Goal: Task Accomplishment & Management: Manage account settings

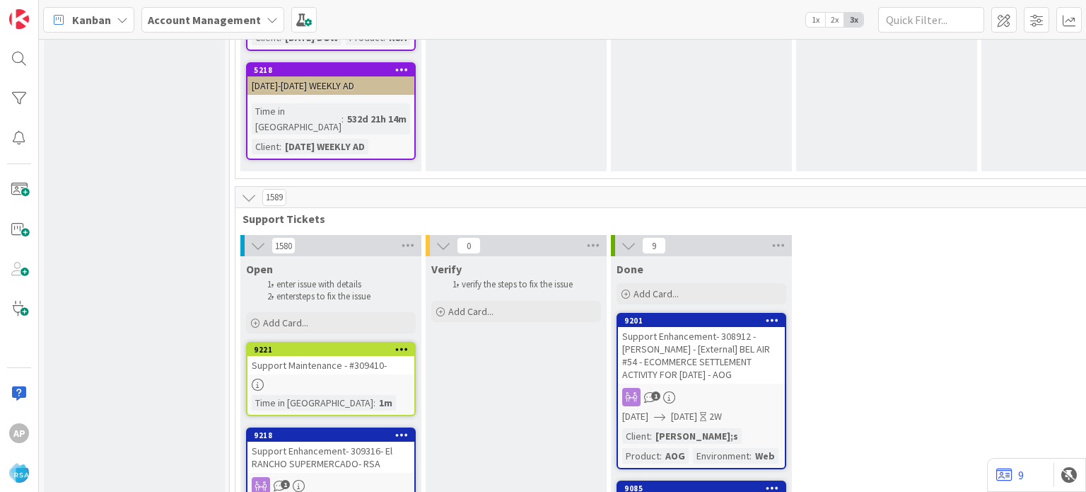
scroll to position [2751, 0]
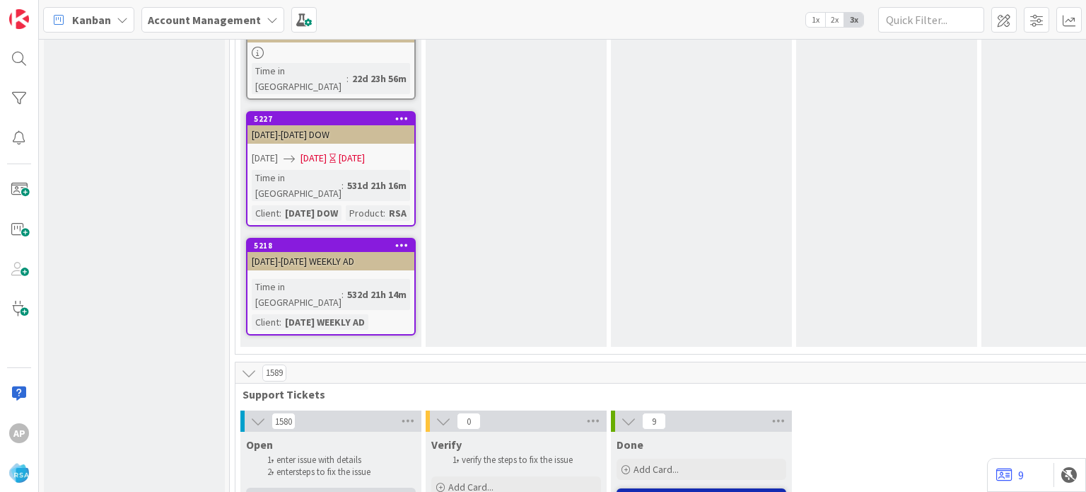
click at [269, 491] on span "Add Card..." at bounding box center [285, 498] width 45 height 13
type textarea "x"
type textarea "Support Defect- Ticket Number- Client Name- Product Name"
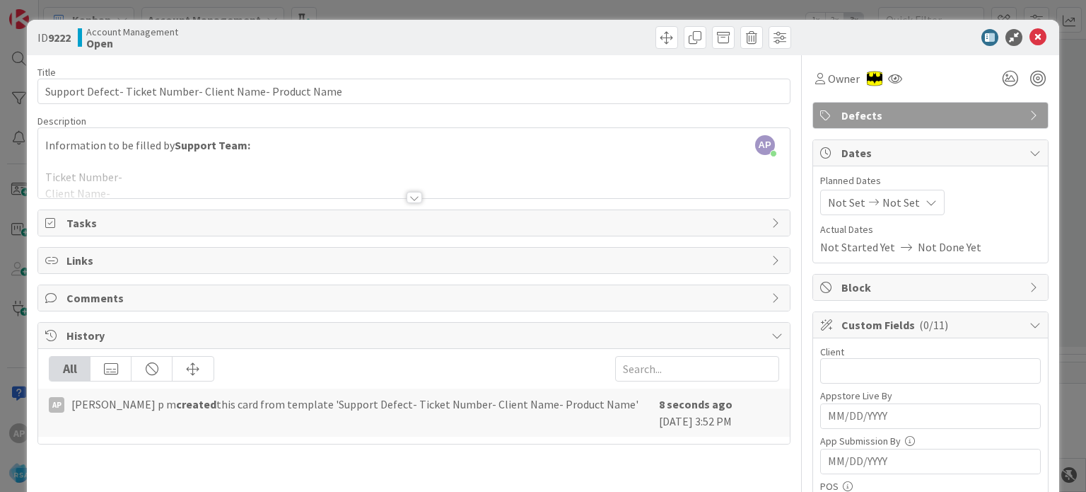
click at [410, 198] on div at bounding box center [415, 197] width 16 height 11
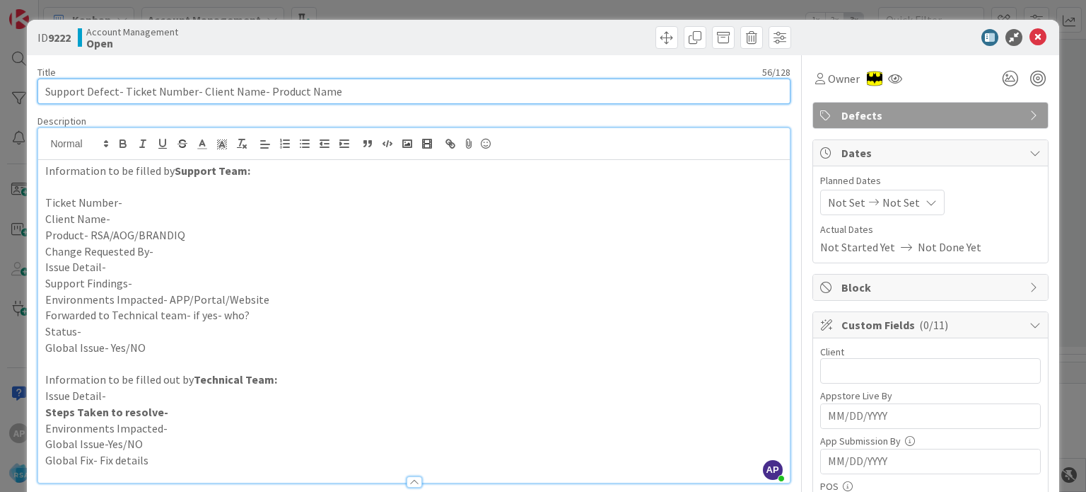
drag, startPoint x: 198, startPoint y: 90, endPoint x: 255, endPoint y: 91, distance: 56.6
click at [255, 91] on input "Support Defect- Ticket Number- Client Name- Product Name" at bounding box center [413, 91] width 753 height 25
paste input "ardenasMarkets"
drag, startPoint x: 371, startPoint y: 89, endPoint x: 291, endPoint y: 91, distance: 79.9
click at [291, 91] on input "Support Defect- Ticket Number- CardenasMarkets - Product Name" at bounding box center [413, 91] width 753 height 25
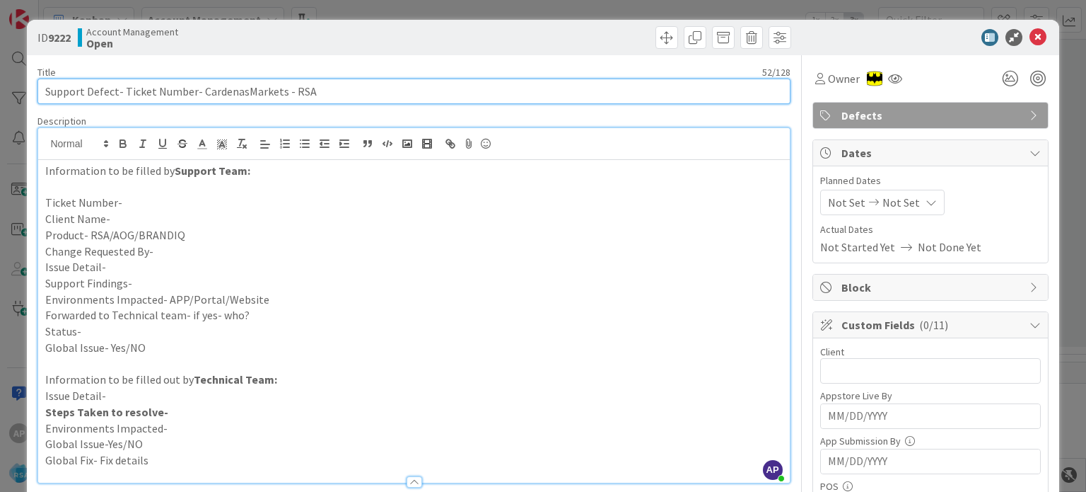
drag, startPoint x: 125, startPoint y: 92, endPoint x: 182, endPoint y: 91, distance: 57.3
click at [182, 91] on input "Support Defect- Ticket Number- CardenasMarkets - RSA" at bounding box center [413, 91] width 753 height 25
drag, startPoint x: 190, startPoint y: 92, endPoint x: 122, endPoint y: 90, distance: 67.9
click at [122, 90] on input "Support Defect- Ticket Number- CardenasMarkets - RSA" at bounding box center [413, 91] width 753 height 25
paste input "#309425"
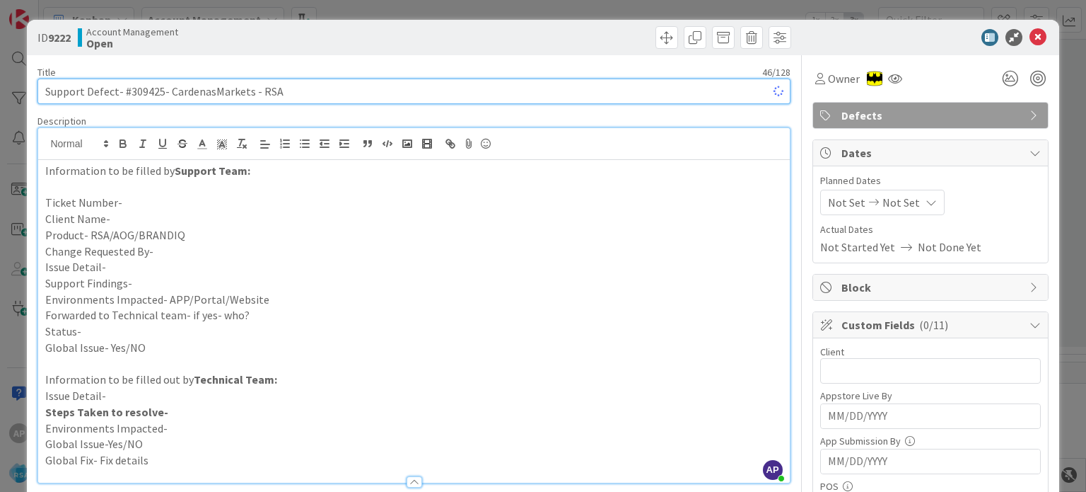
click at [127, 93] on input "Support Defect- #309425- CardenasMarkets - RSA" at bounding box center [413, 91] width 753 height 25
type input "Support Defect- 309425- CardenasMarkets - RSA"
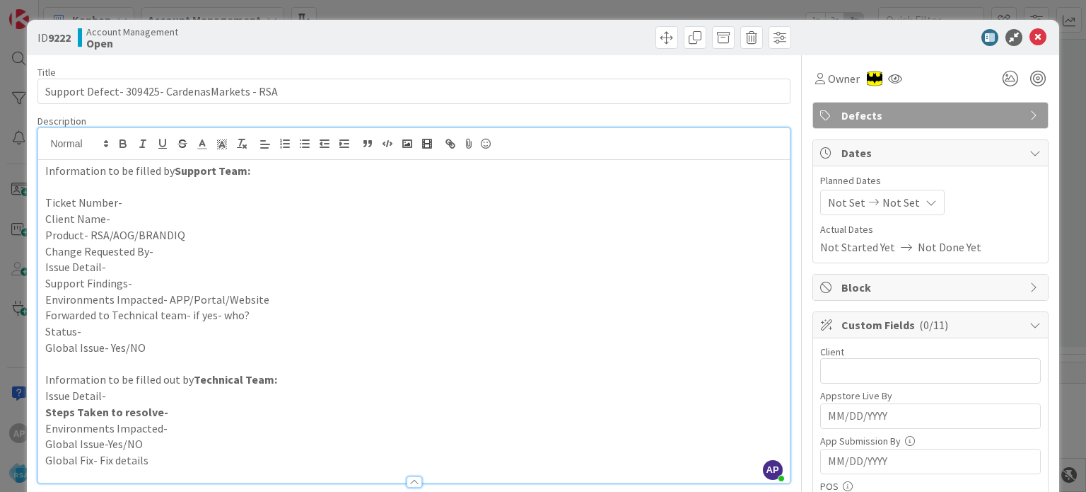
click at [300, 226] on p "Client Name-" at bounding box center [413, 219] width 737 height 16
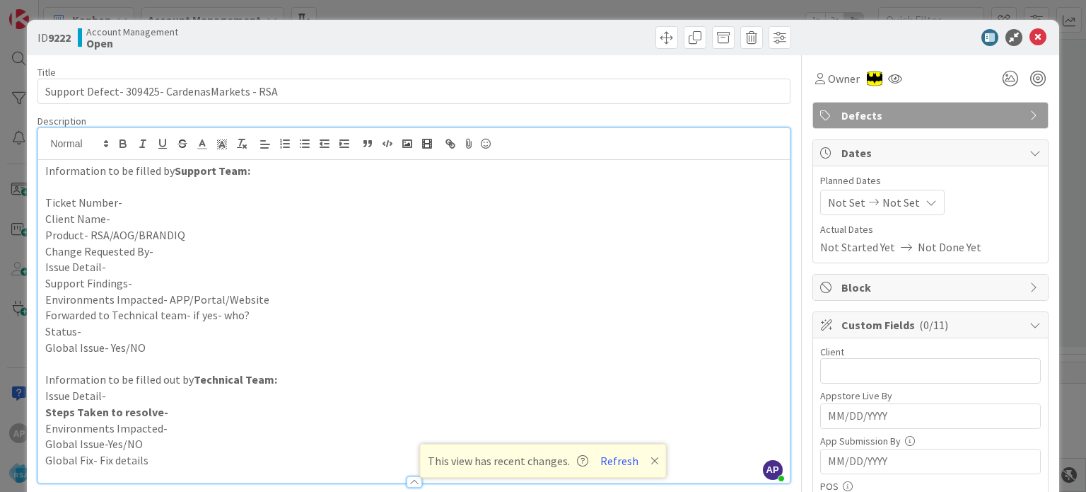
click at [137, 282] on p "Support Findings-" at bounding box center [413, 283] width 737 height 16
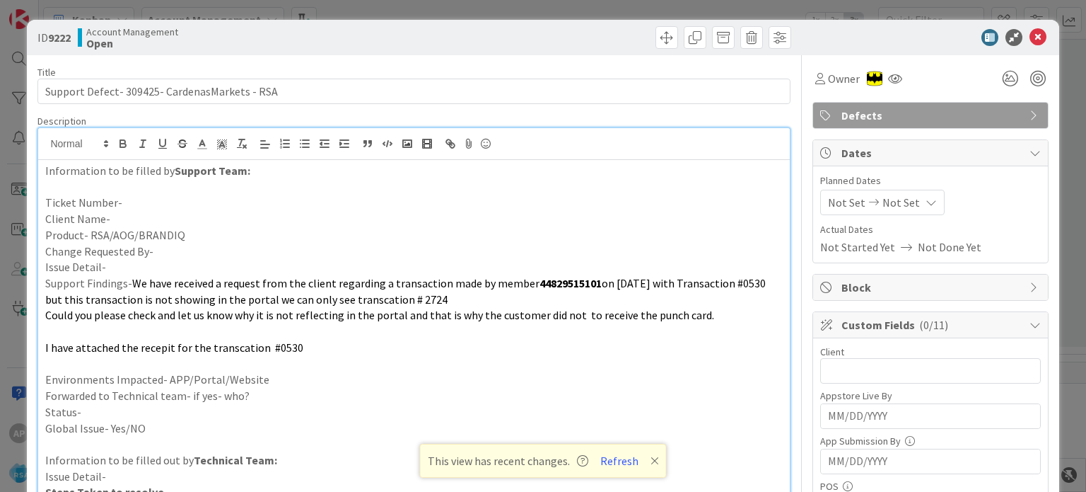
click at [115, 330] on p at bounding box center [413, 331] width 737 height 16
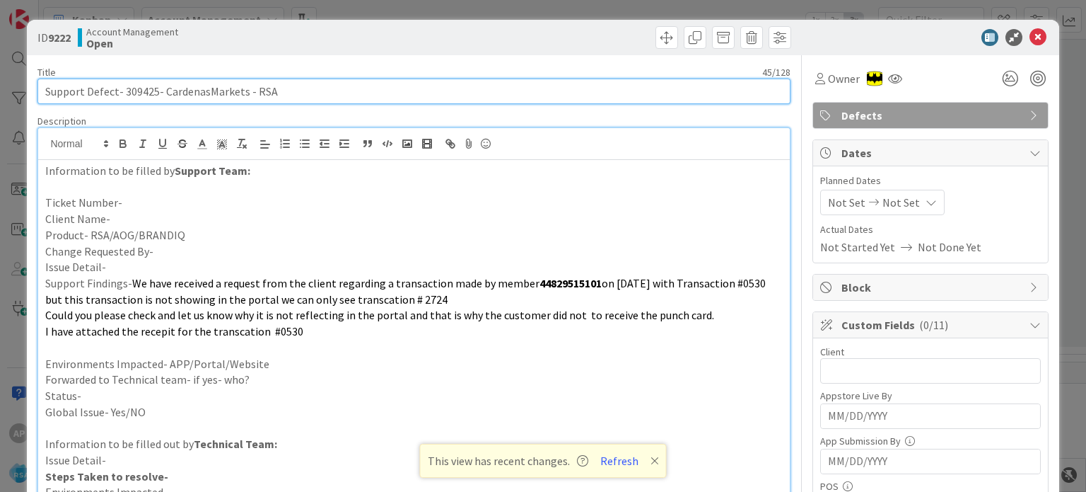
click at [127, 92] on input "Support Defect- 309425- CardenasMarkets - RSA" at bounding box center [413, 91] width 753 height 25
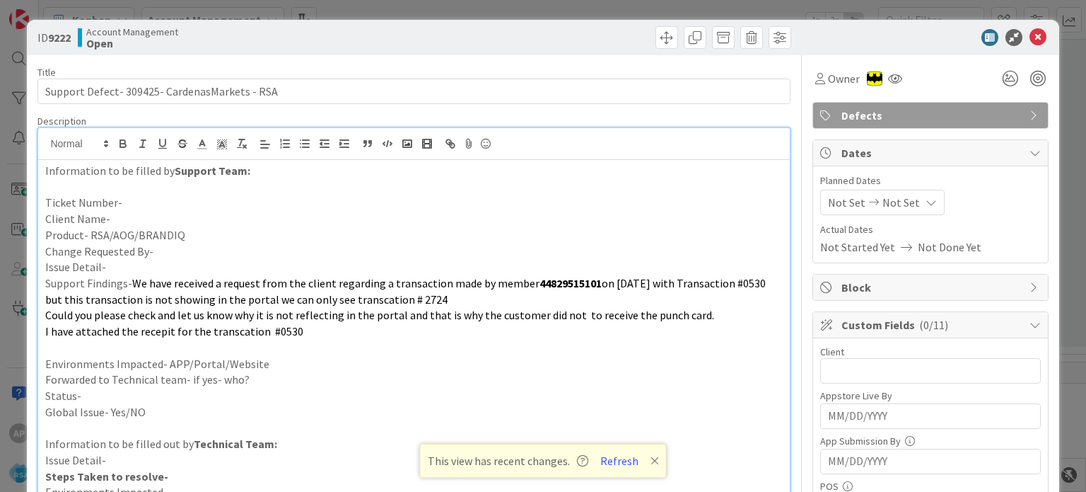
click at [129, 203] on p "Ticket Number-" at bounding box center [413, 203] width 737 height 16
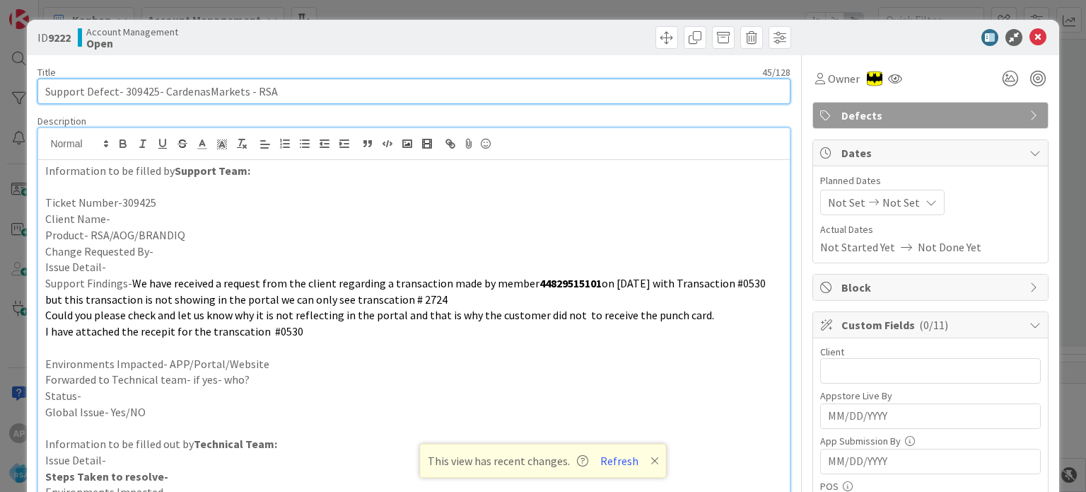
drag, startPoint x: 161, startPoint y: 91, endPoint x: 243, endPoint y: 95, distance: 82.9
click at [243, 95] on input "Support Defect- 309425- CardenasMarkets - RSA" at bounding box center [413, 91] width 753 height 25
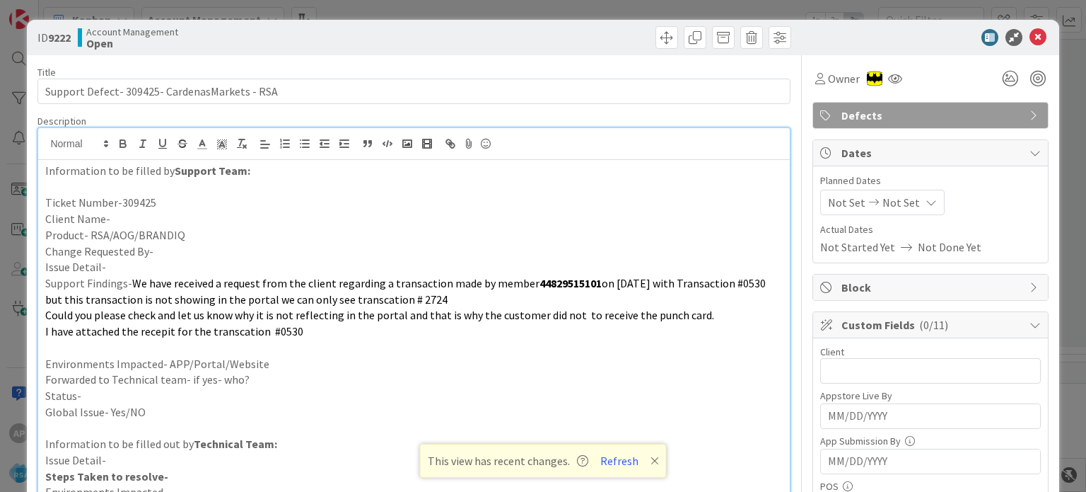
click at [138, 215] on p "Client Name-" at bounding box center [413, 219] width 737 height 16
click at [158, 248] on p "Change Requested By-" at bounding box center [413, 251] width 737 height 16
click at [131, 270] on p "Issue Detail-" at bounding box center [413, 267] width 737 height 16
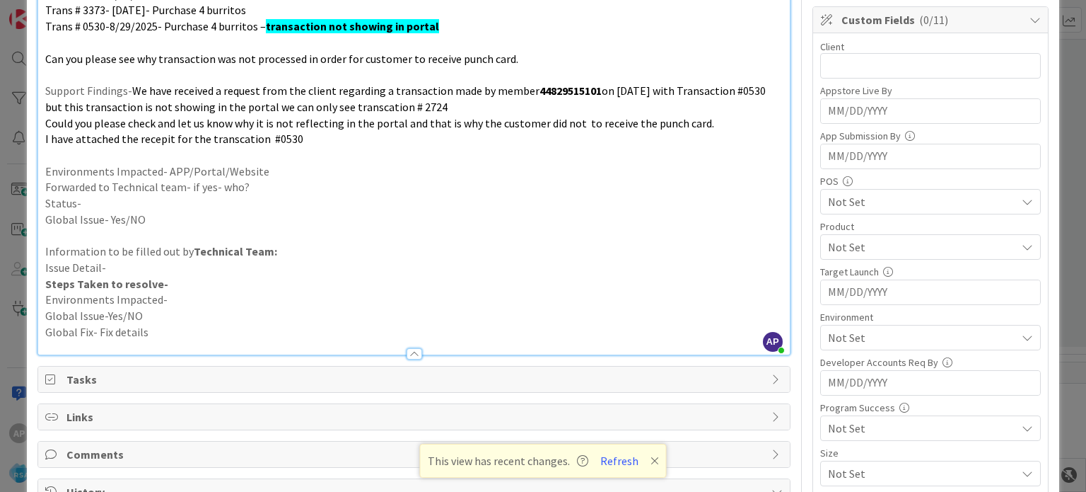
scroll to position [306, 0]
click at [101, 232] on p at bounding box center [413, 235] width 737 height 16
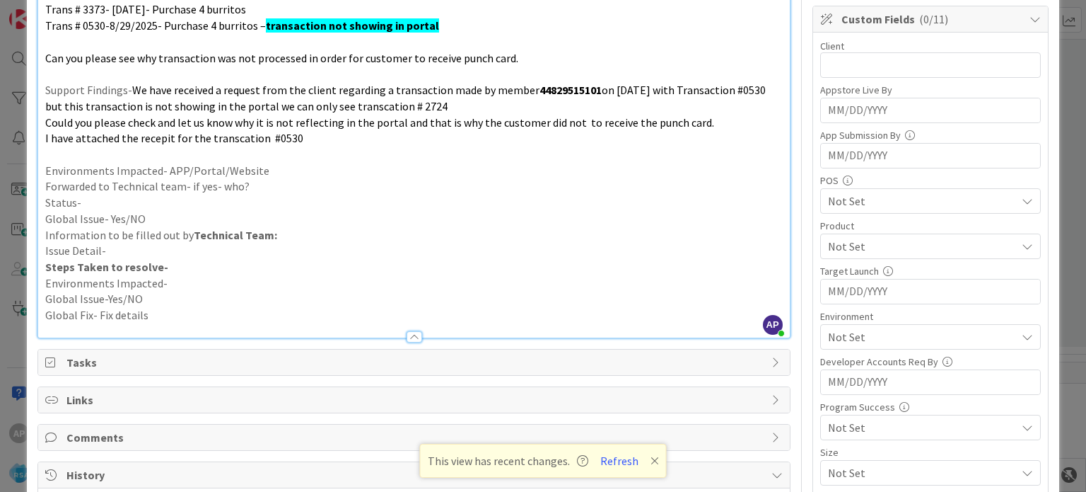
click at [70, 156] on p at bounding box center [413, 154] width 737 height 16
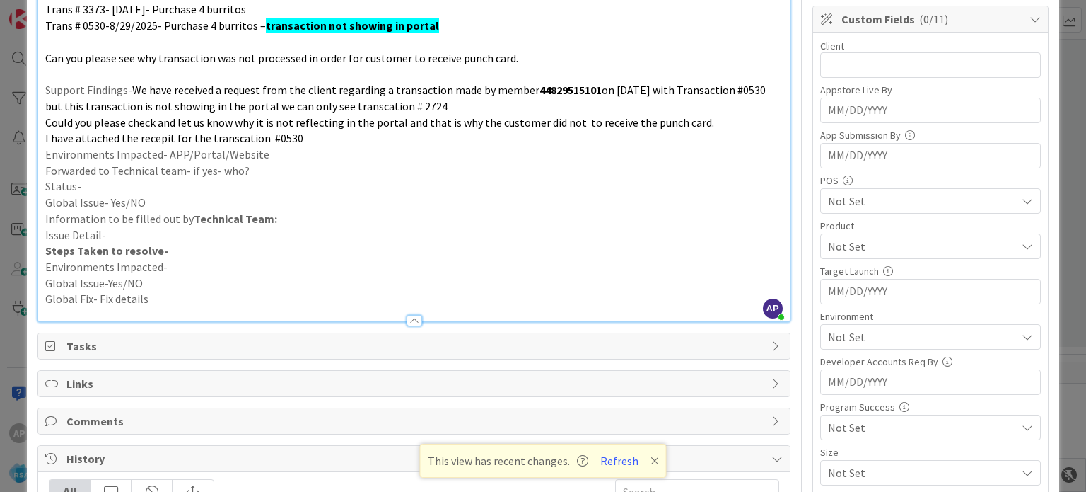
click at [55, 79] on p at bounding box center [413, 74] width 737 height 16
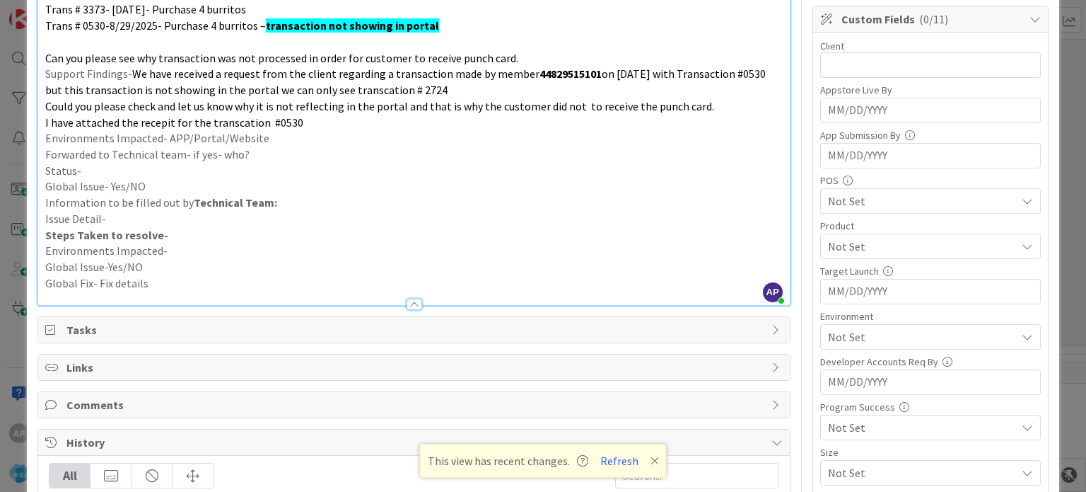
click at [45, 42] on p at bounding box center [413, 42] width 737 height 16
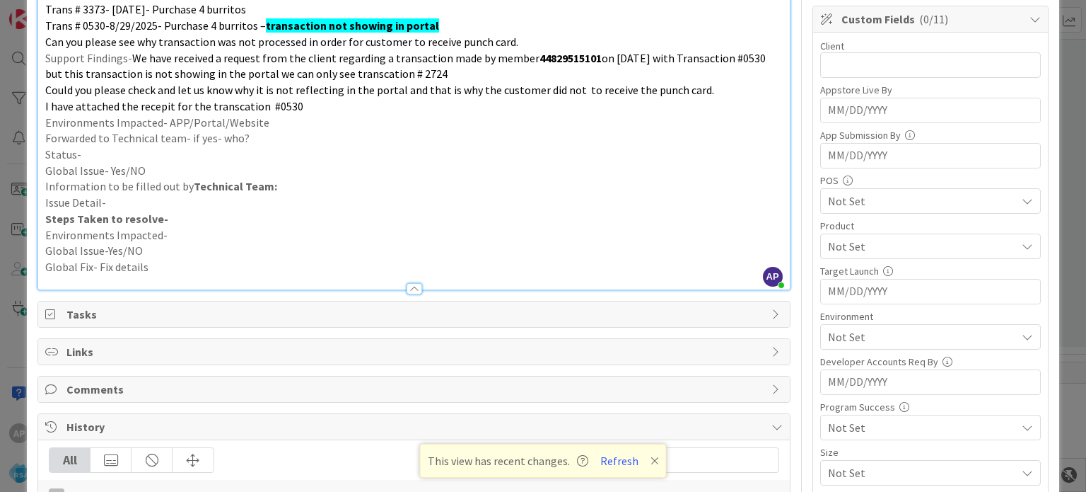
scroll to position [290, 0]
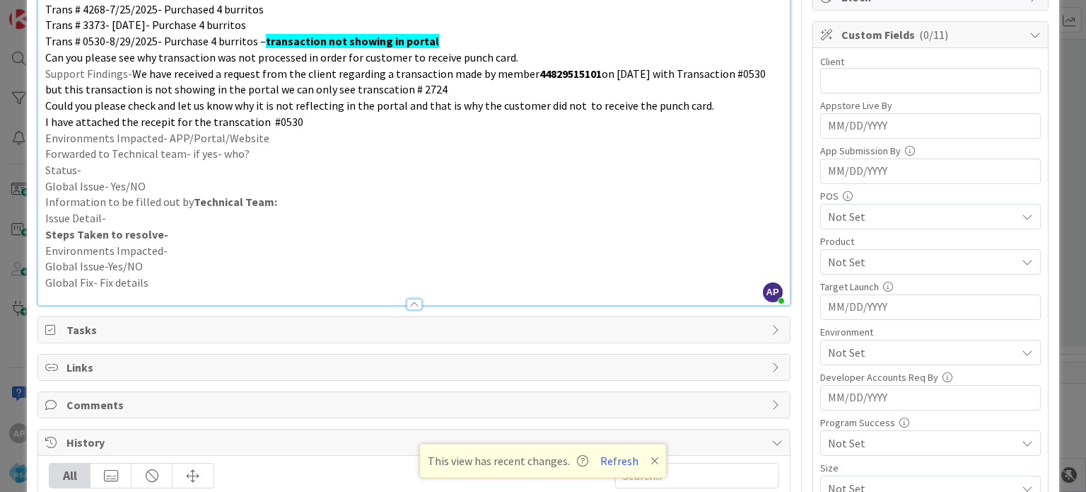
click at [131, 168] on p "Status-" at bounding box center [413, 170] width 737 height 16
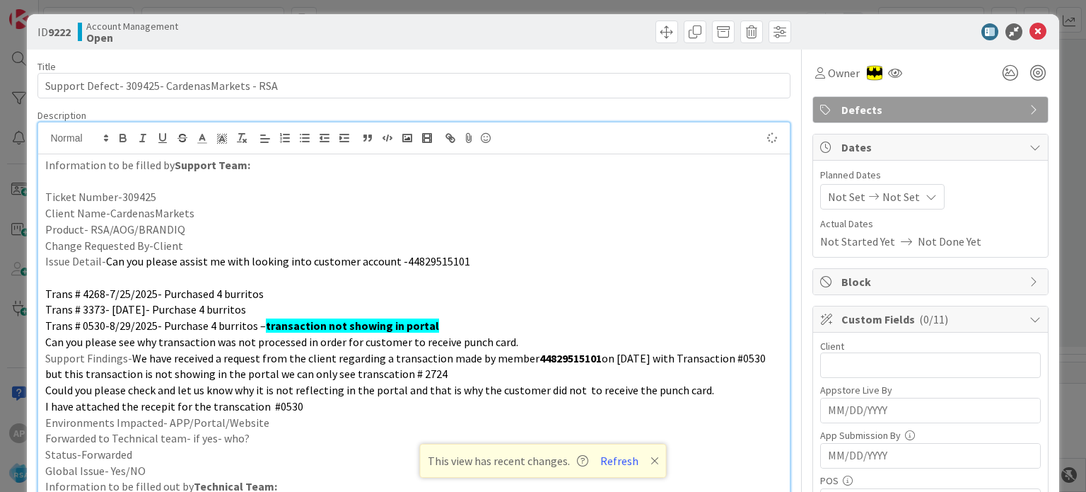
scroll to position [0, 0]
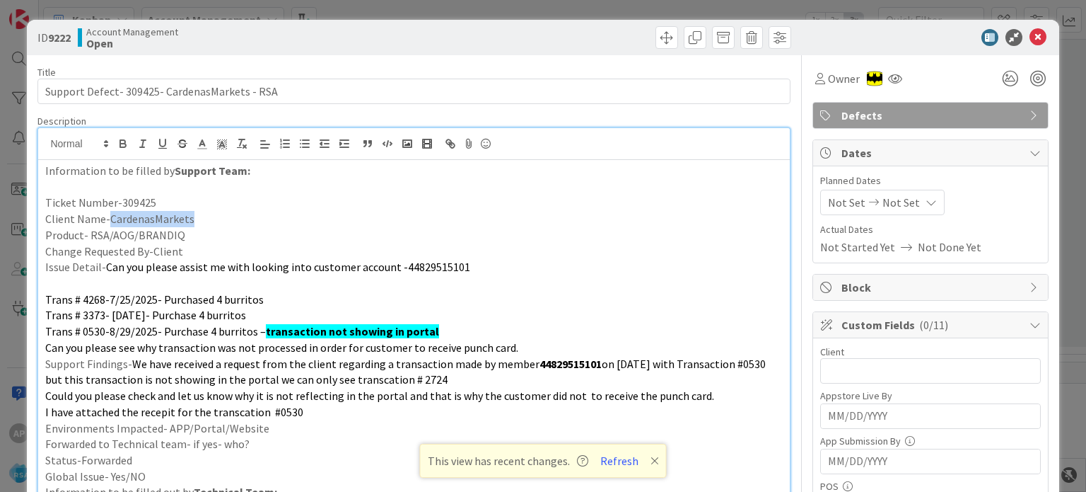
drag, startPoint x: 108, startPoint y: 216, endPoint x: 196, endPoint y: 214, distance: 87.7
click at [196, 214] on p "Client Name-CardenasMarkets" at bounding box center [413, 219] width 737 height 16
copy p "CardenasMarkets"
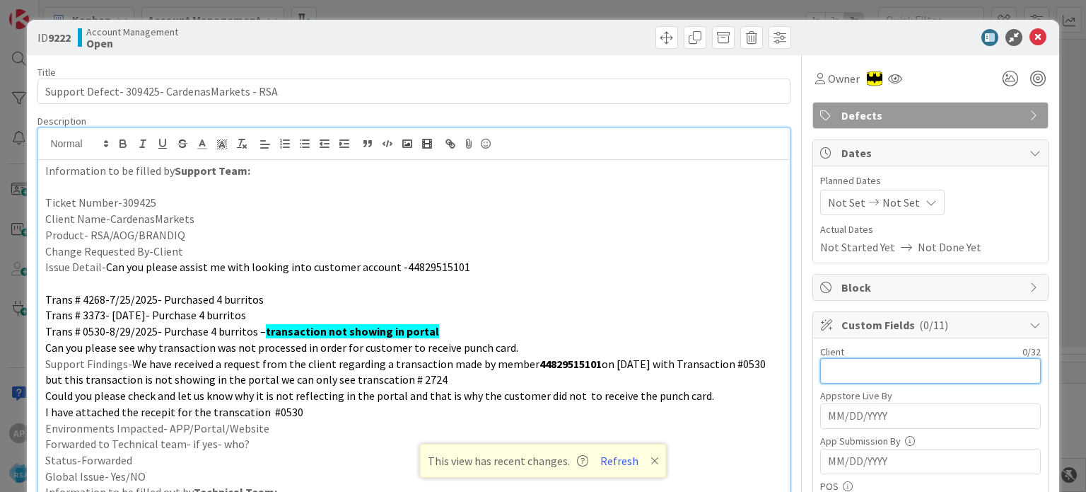
click at [820, 364] on input "text" at bounding box center [930, 370] width 221 height 25
paste input "CardenasMarkets"
type input "CardenasMarkets"
click at [832, 203] on span "Not Set" at bounding box center [846, 202] width 37 height 17
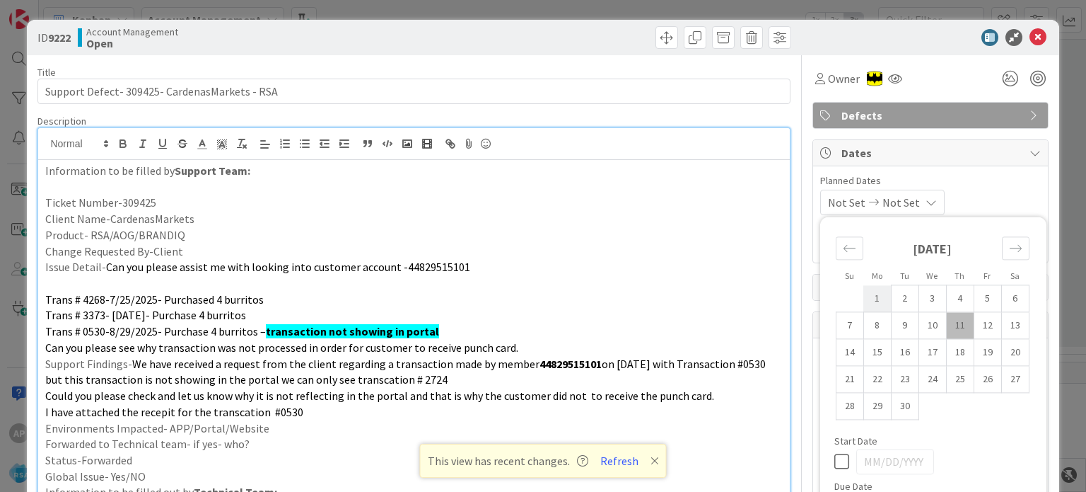
click at [864, 294] on td "1" at bounding box center [878, 298] width 28 height 27
type input "[DATE]"
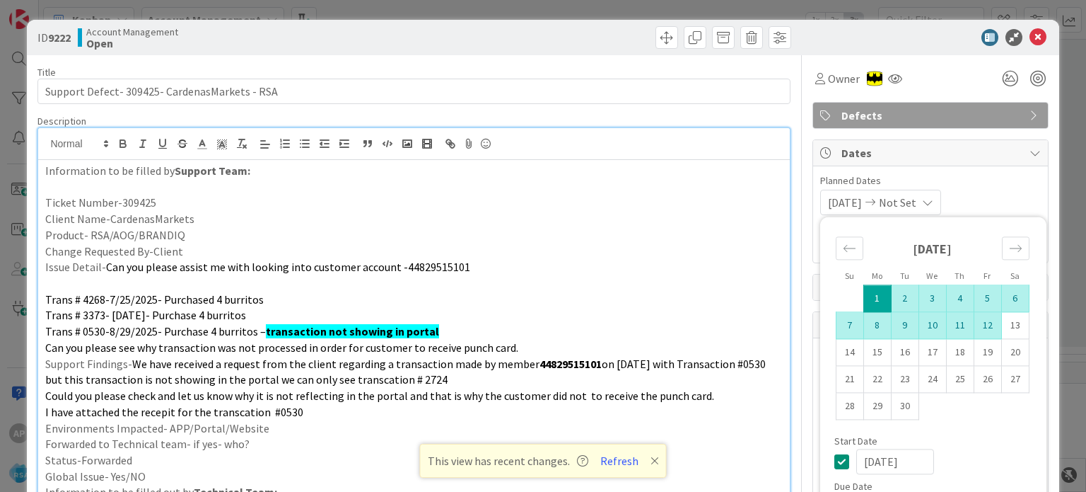
click at [974, 327] on td "12" at bounding box center [988, 325] width 28 height 27
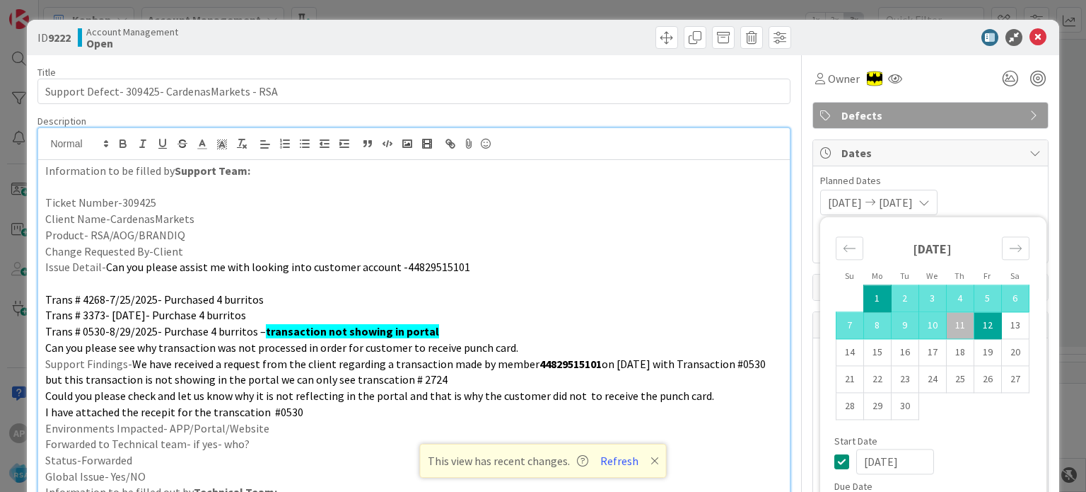
type input "[DATE]"
click at [706, 263] on p "Issue Detail- Can you please assist me with looking into customer account -4482…" at bounding box center [413, 267] width 737 height 16
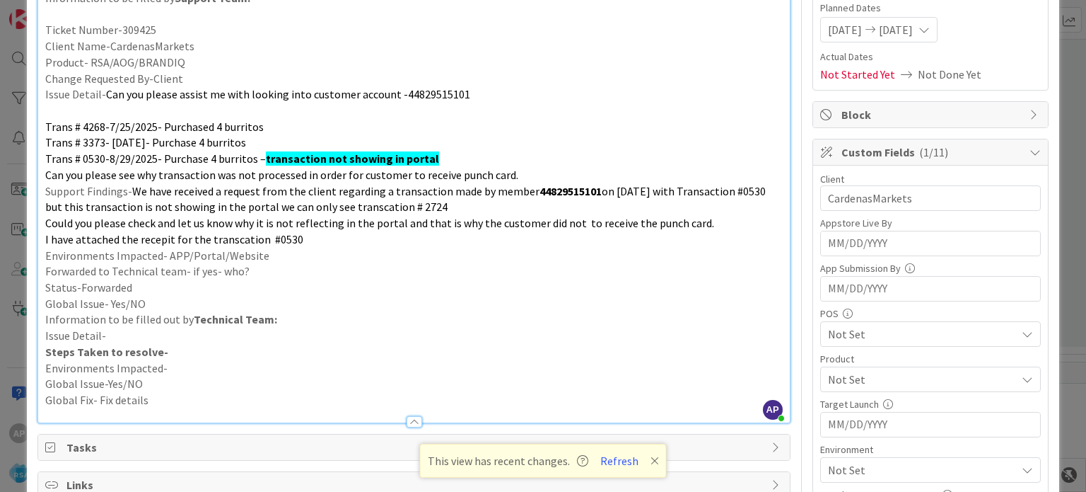
scroll to position [231, 0]
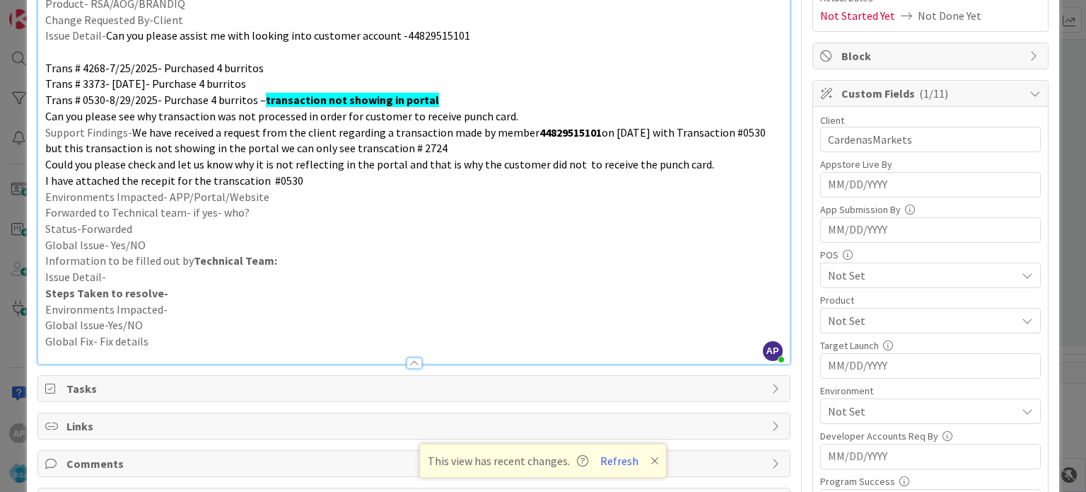
click at [864, 318] on span "Not Set" at bounding box center [922, 320] width 188 height 17
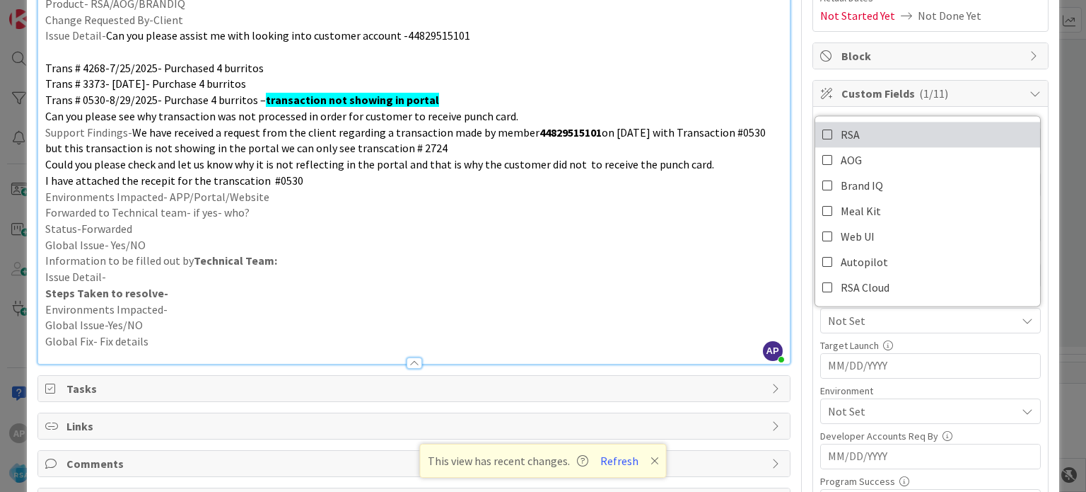
click at [823, 135] on icon at bounding box center [828, 134] width 11 height 21
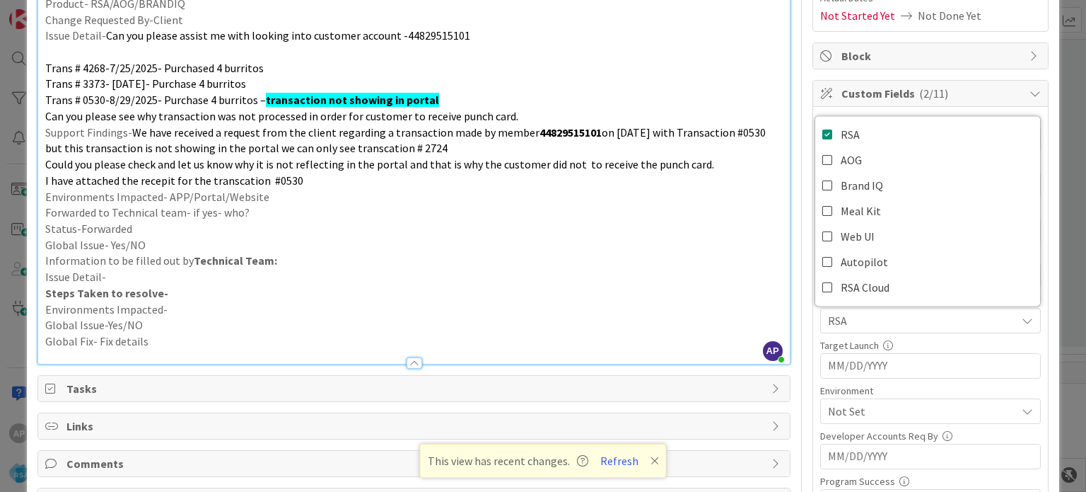
click at [698, 221] on p "Status-Forwarded" at bounding box center [413, 229] width 737 height 16
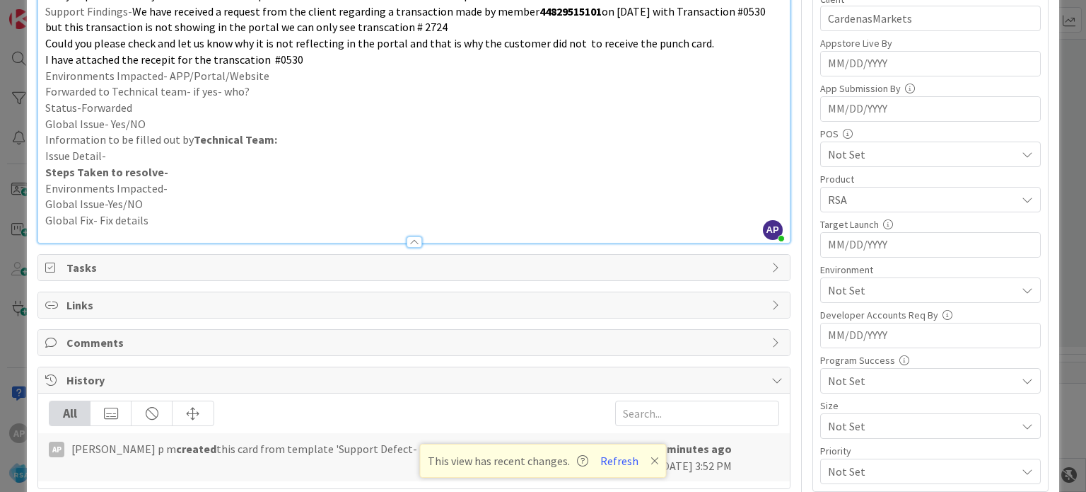
scroll to position [356, 0]
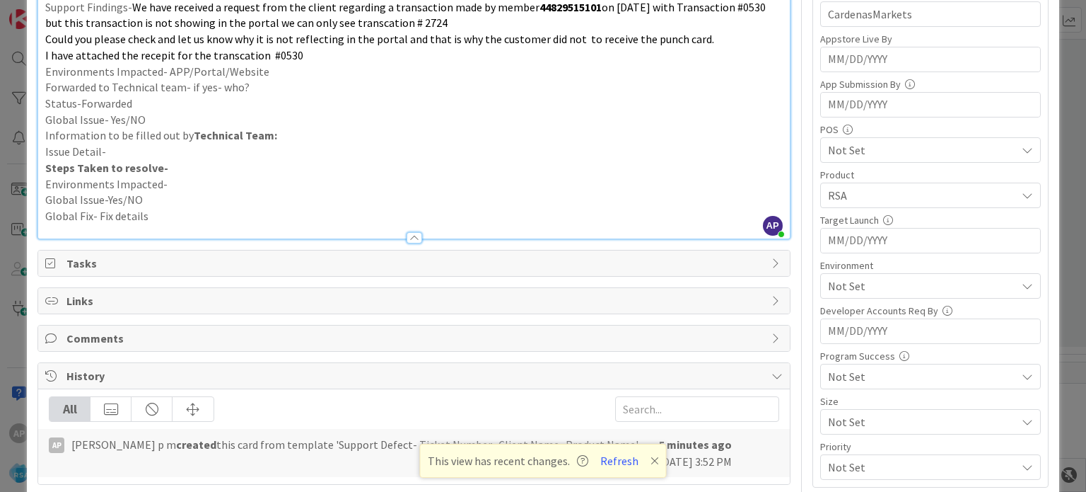
click at [829, 286] on span "Not Set" at bounding box center [922, 285] width 188 height 17
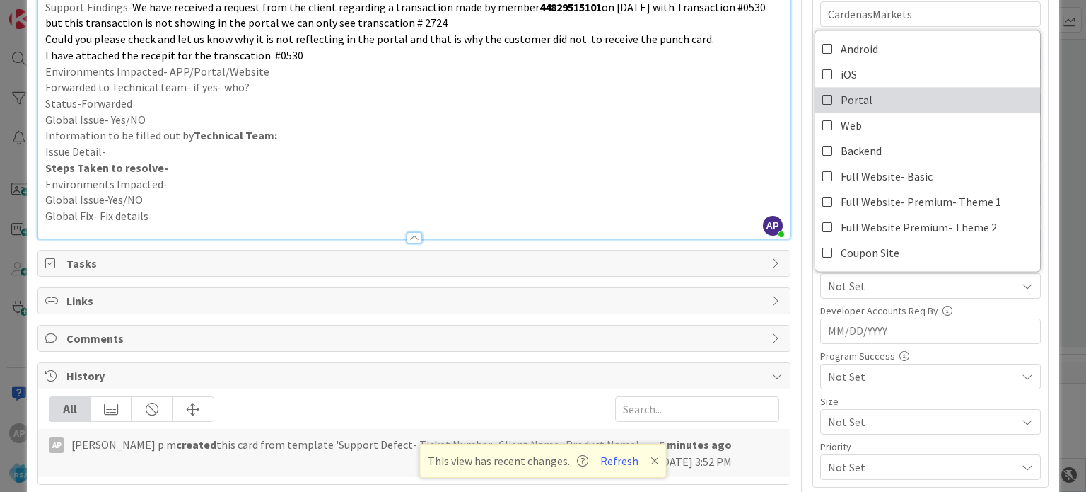
click at [823, 99] on icon at bounding box center [828, 99] width 11 height 21
click at [713, 141] on p "Information to be filled out by Technical Team:" at bounding box center [413, 135] width 737 height 16
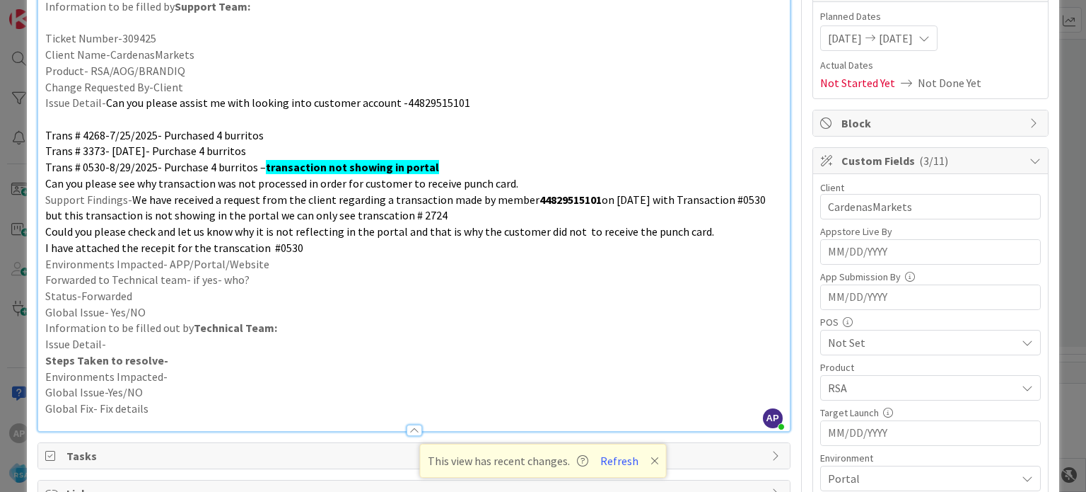
scroll to position [0, 0]
